Goal: Find specific page/section: Find specific page/section

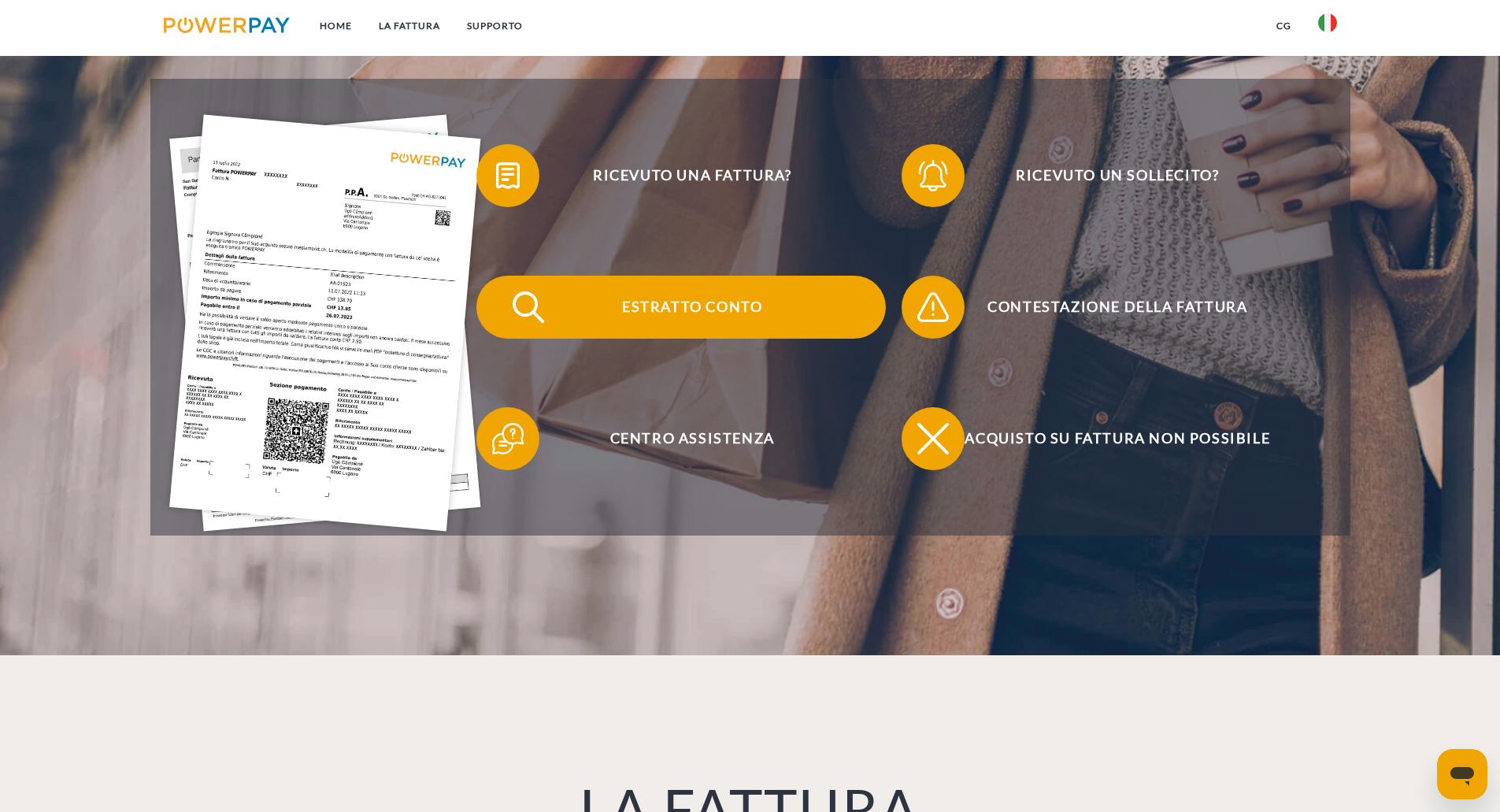
scroll to position [394, 0]
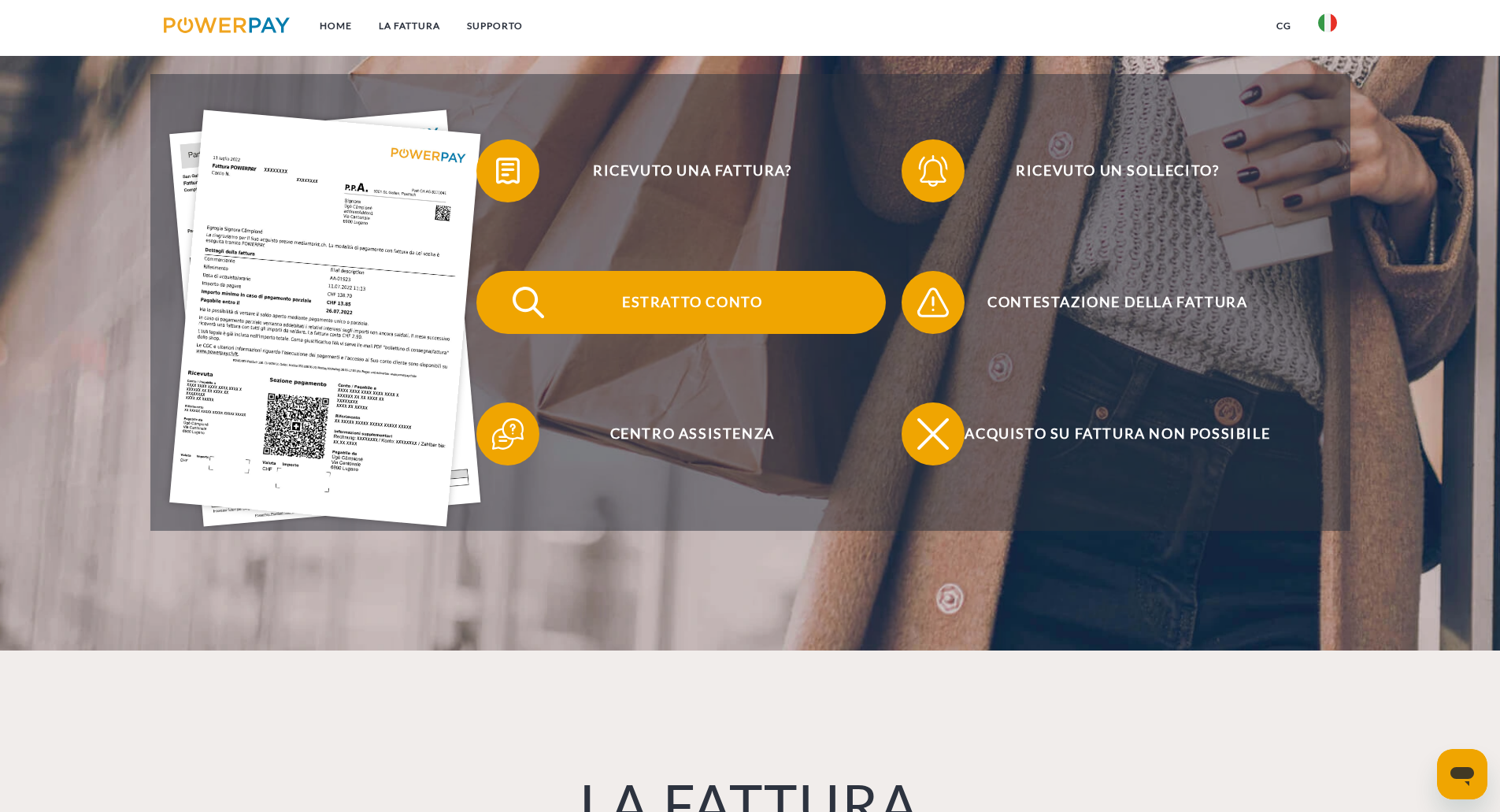
click at [713, 307] on span "Estratto conto" at bounding box center [692, 302] width 386 height 63
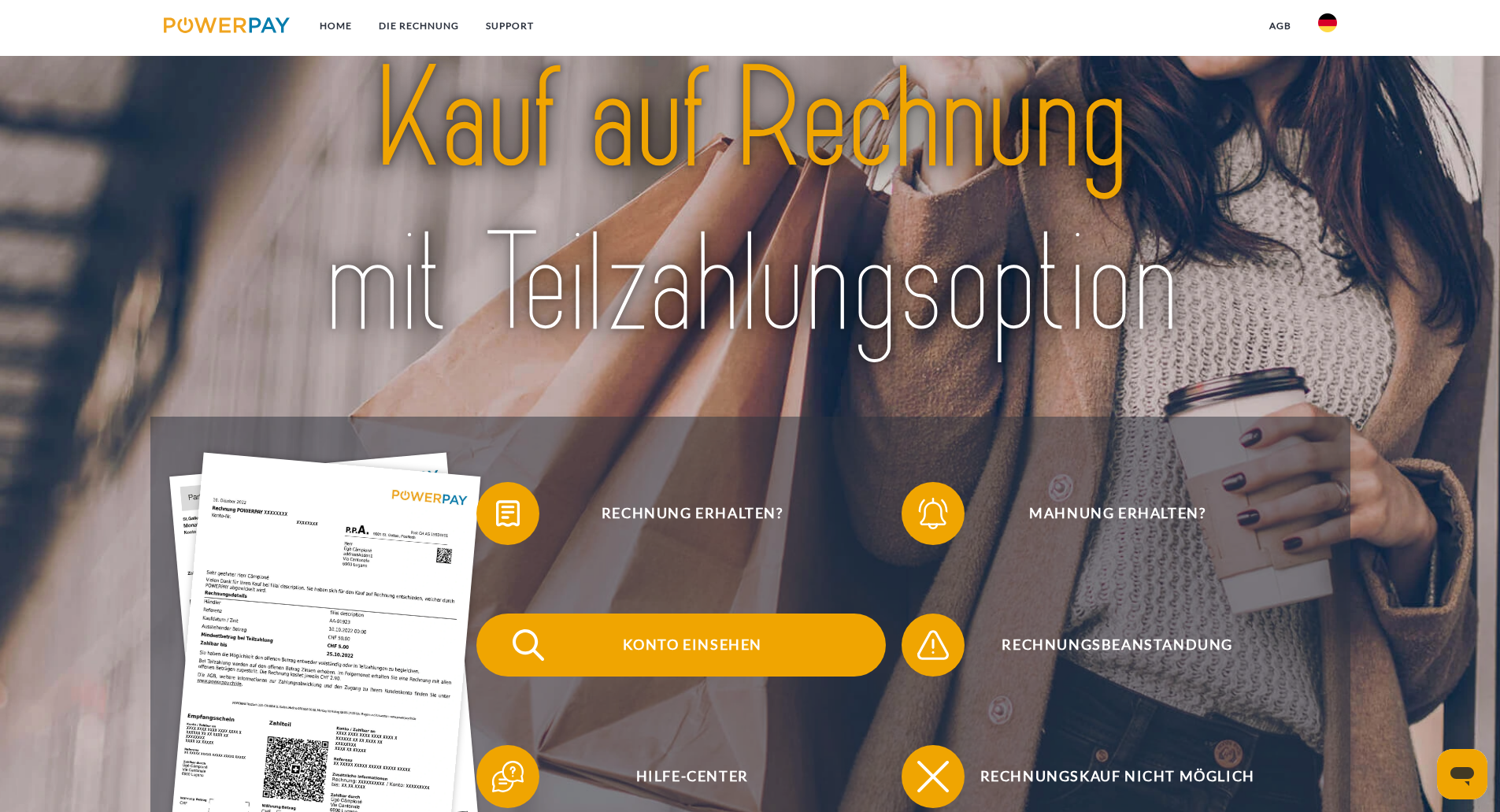
scroll to position [78, 0]
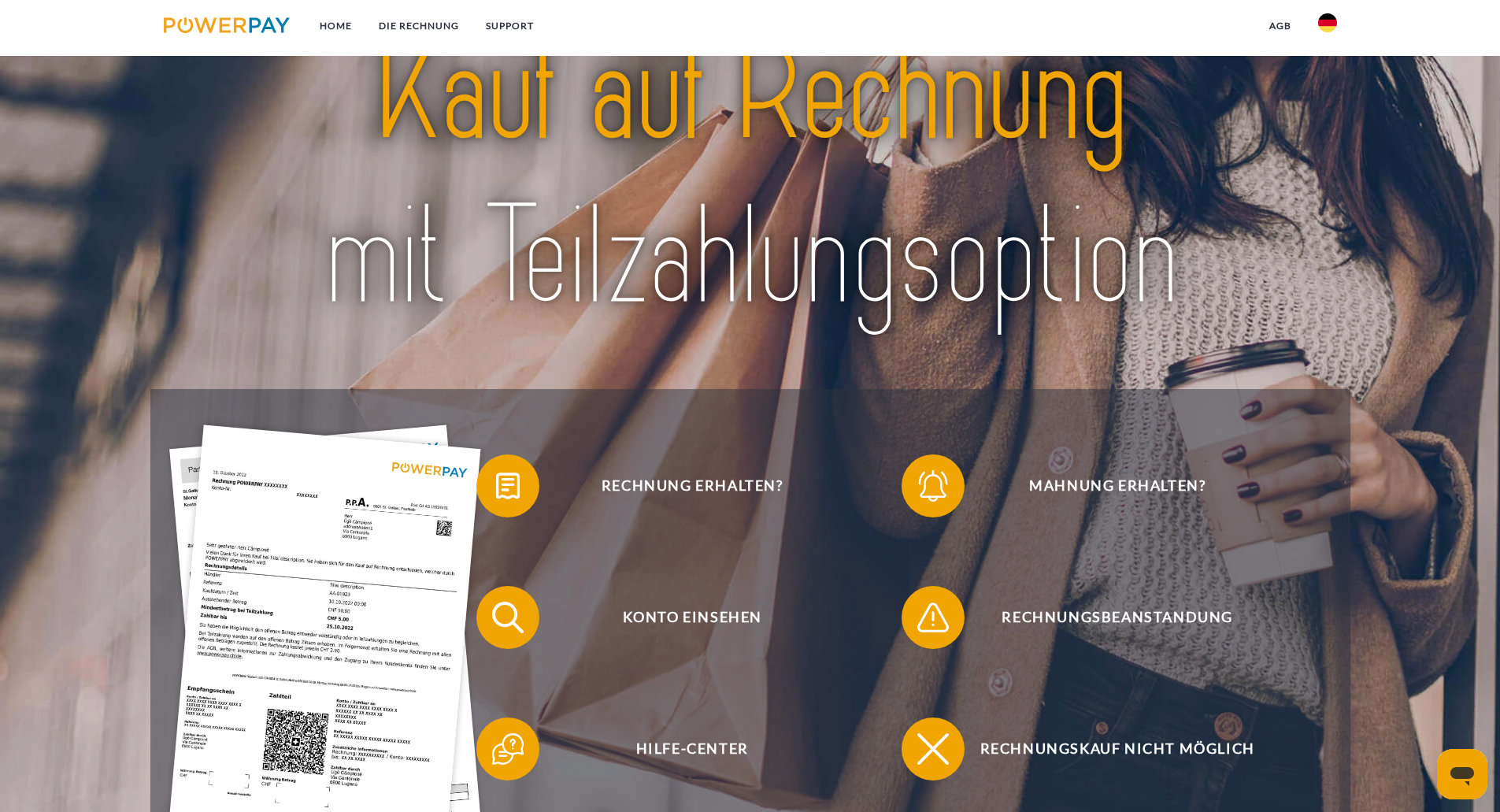
click at [1332, 25] on img at bounding box center [1328, 23] width 19 height 19
click at [1327, 120] on img at bounding box center [1328, 114] width 19 height 19
